Goal: Navigation & Orientation: Find specific page/section

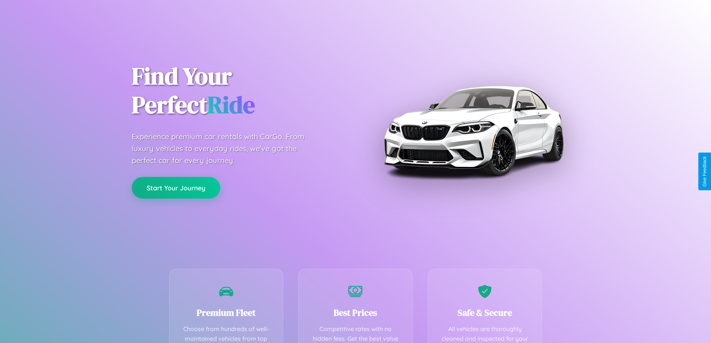
click at [176, 188] on button "Start Your Journey" at bounding box center [176, 188] width 88 height 22
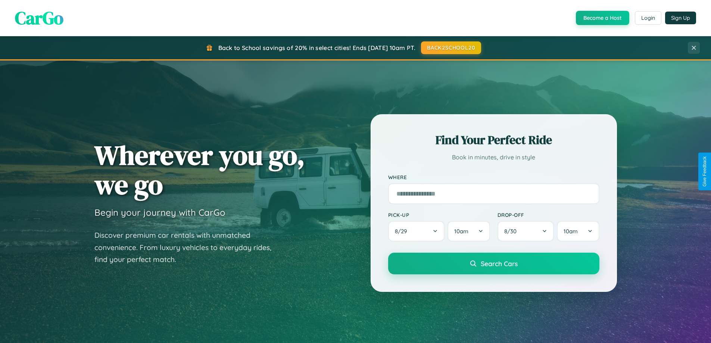
scroll to position [513, 0]
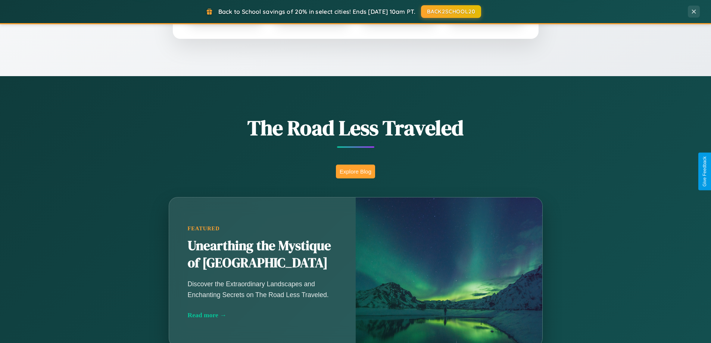
click at [355, 171] on button "Explore Blog" at bounding box center [355, 171] width 39 height 14
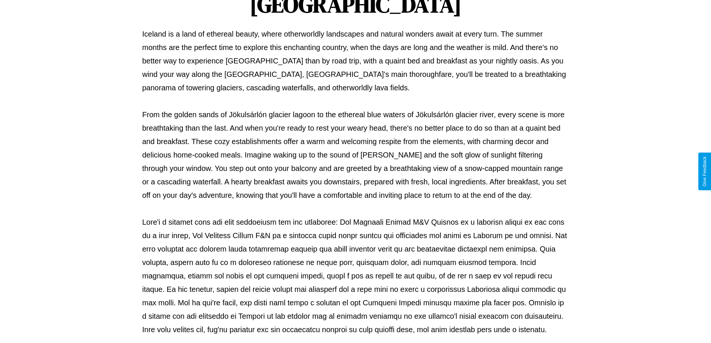
scroll to position [241, 0]
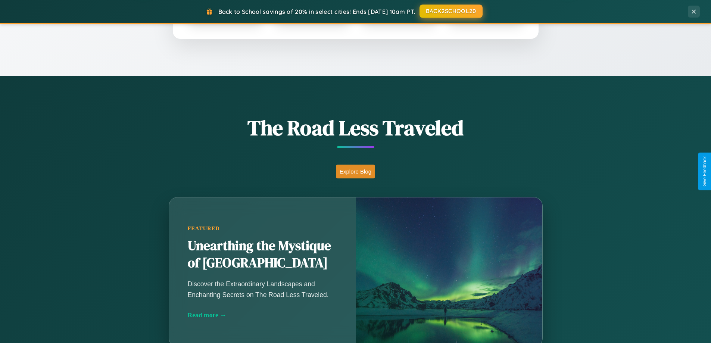
click at [450, 11] on button "BACK2SCHOOL20" at bounding box center [450, 10] width 63 height 13
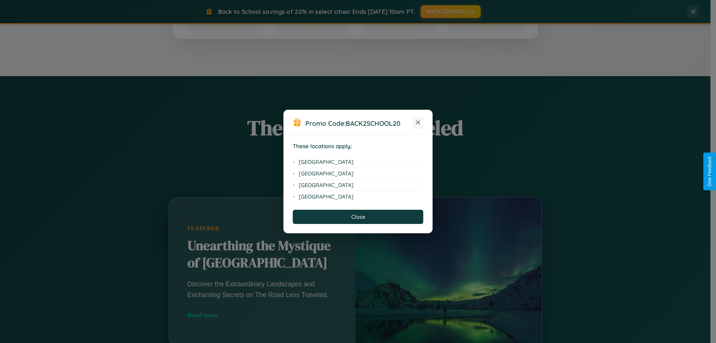
click at [418, 123] on icon at bounding box center [418, 122] width 4 height 4
